Goal: Information Seeking & Learning: Learn about a topic

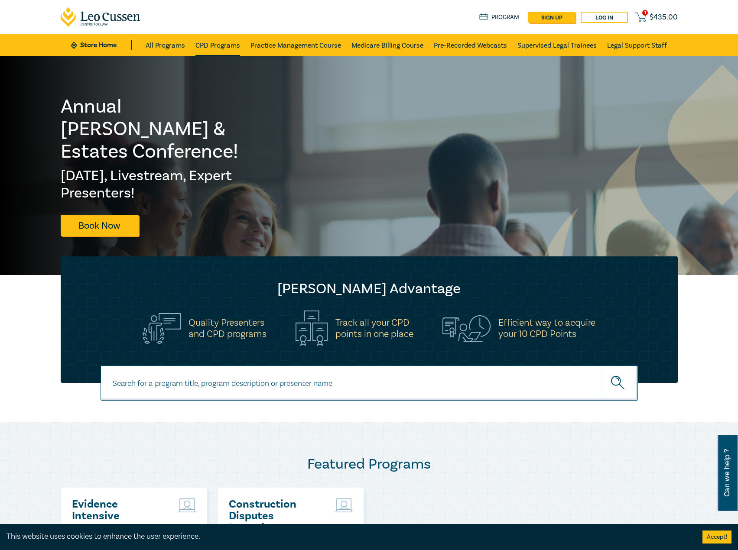
click at [221, 46] on link "CPD Programs" at bounding box center [217, 45] width 45 height 22
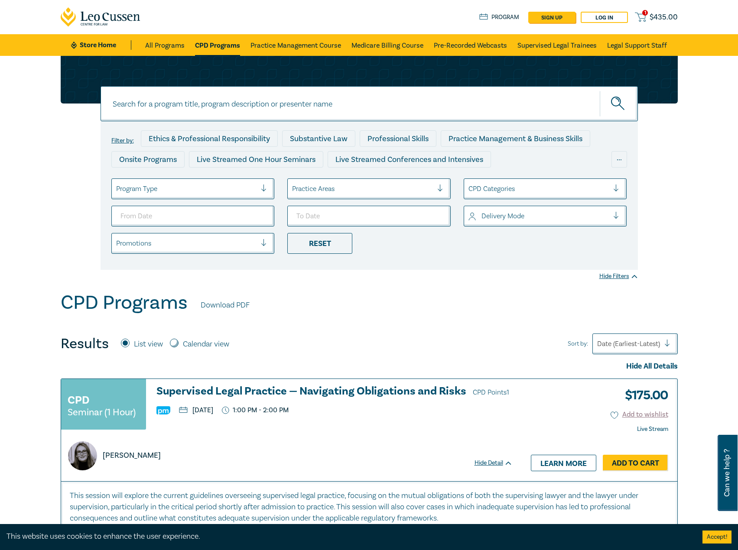
click at [349, 102] on input at bounding box center [368, 103] width 537 height 35
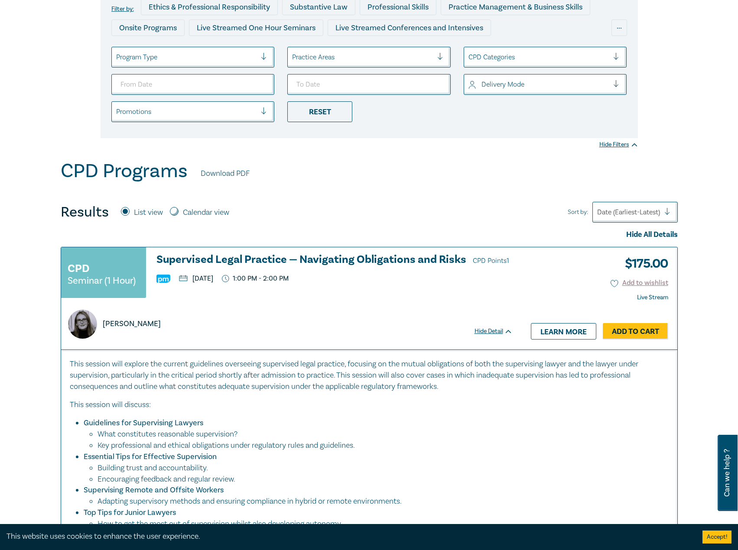
scroll to position [43, 0]
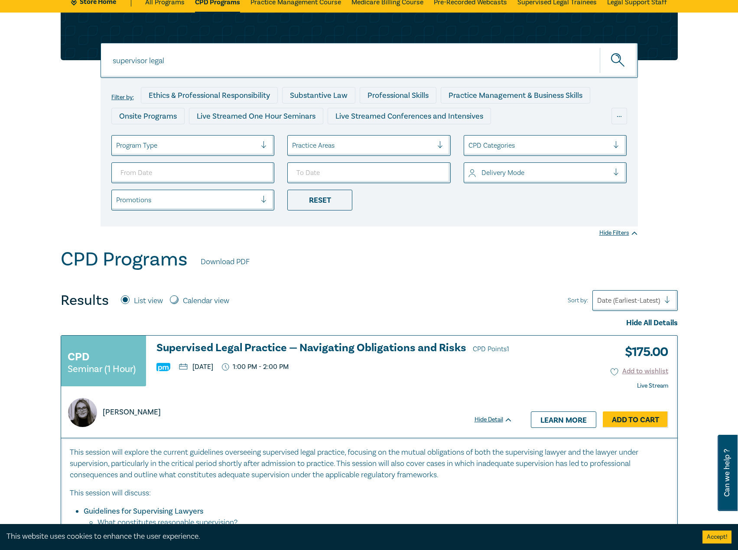
drag, startPoint x: 190, startPoint y: 58, endPoint x: 49, endPoint y: 57, distance: 141.7
click at [49, 57] on div "supervisor legal supervisor legal supervisor legal Filter by: Ethics & Professi…" at bounding box center [369, 131] width 738 height 236
type input "glenda carry"
click at [600, 47] on button "submit" at bounding box center [619, 60] width 38 height 26
